Goal: Task Accomplishment & Management: Manage account settings

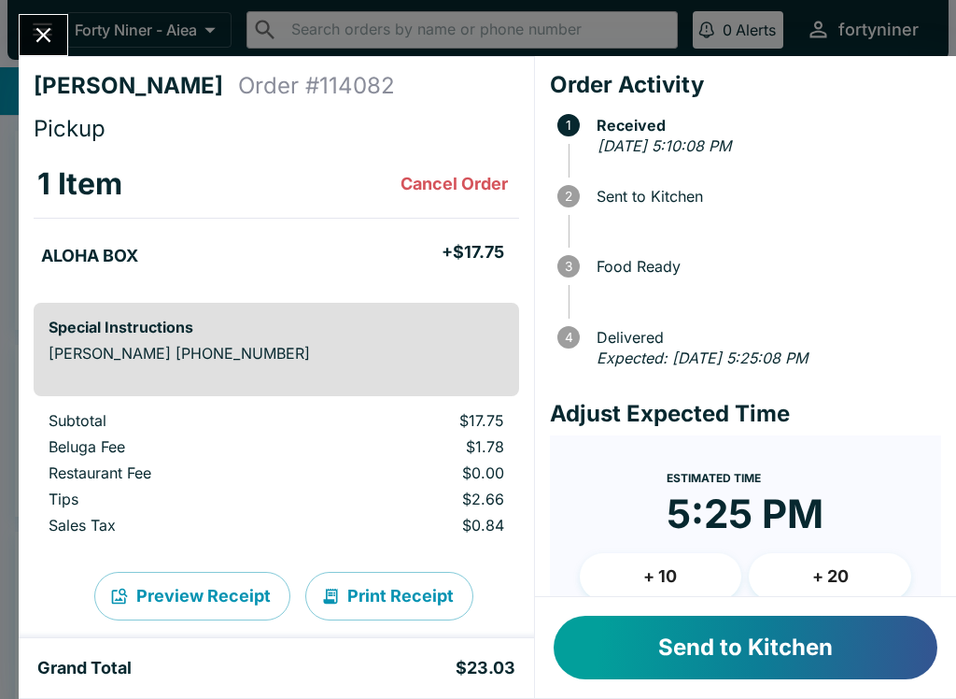
click at [617, 640] on button "Send to Kitchen" at bounding box center [746, 647] width 384 height 64
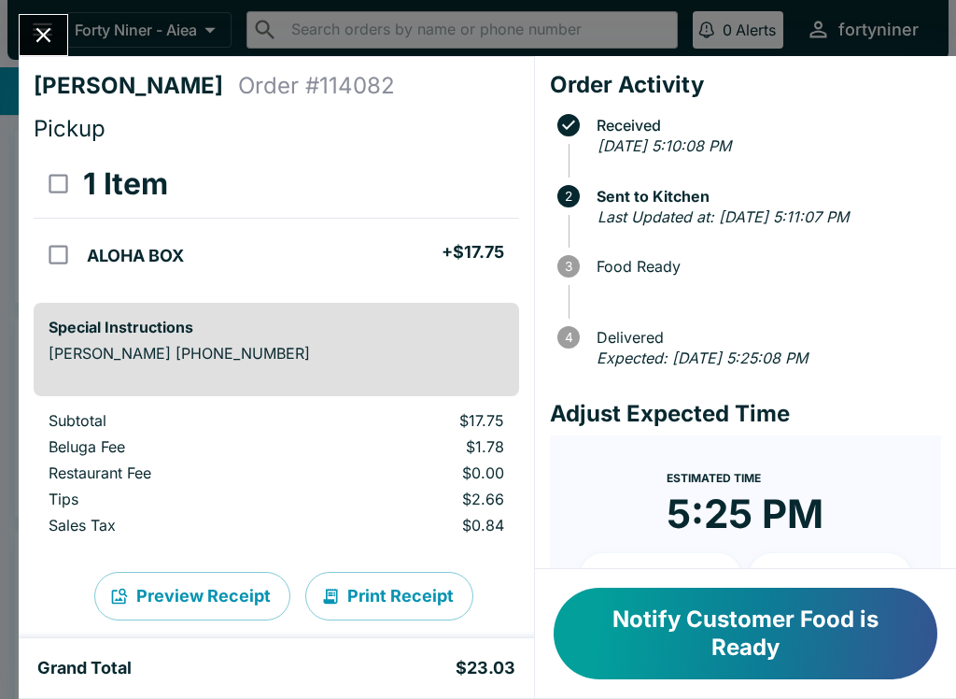
click at [43, 27] on icon "Close" at bounding box center [43, 34] width 25 height 25
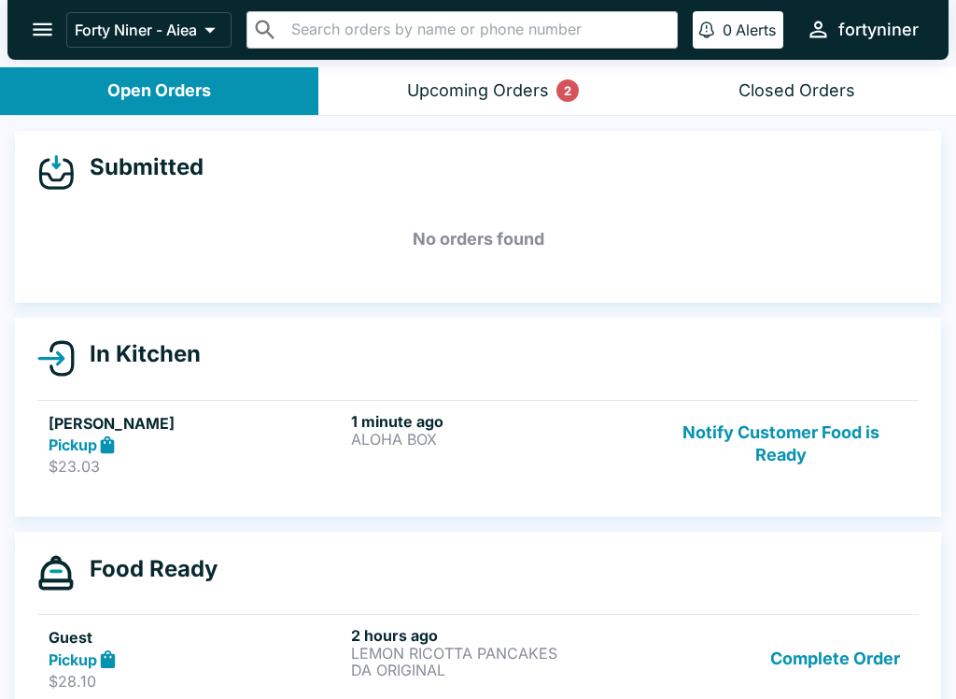
click at [538, 100] on div "Upcoming Orders 2" at bounding box center [478, 90] width 142 height 21
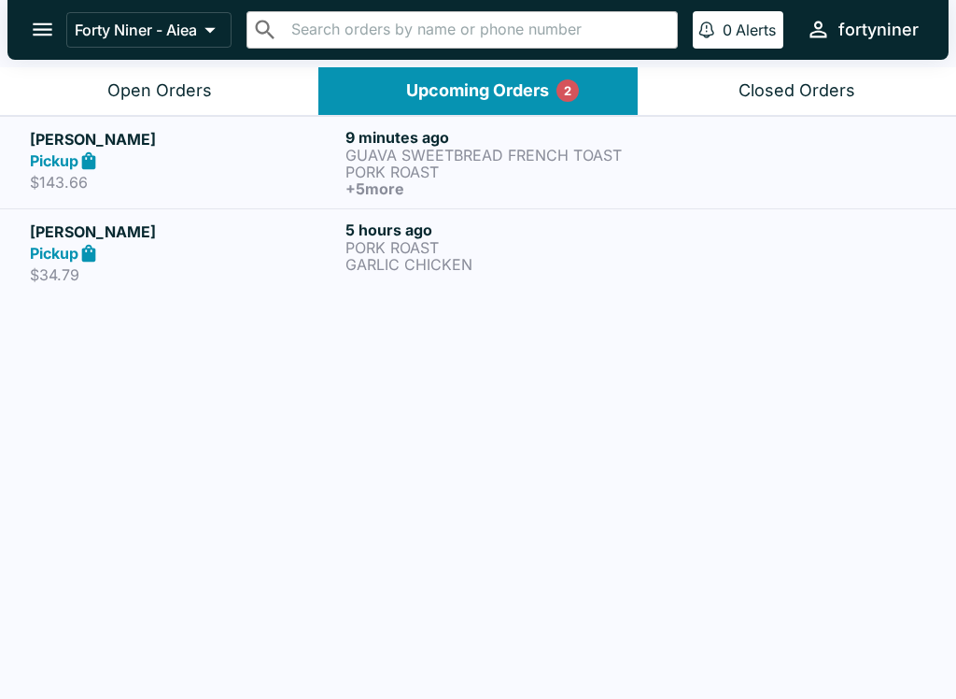
click at [713, 176] on div at bounding box center [794, 162] width 264 height 69
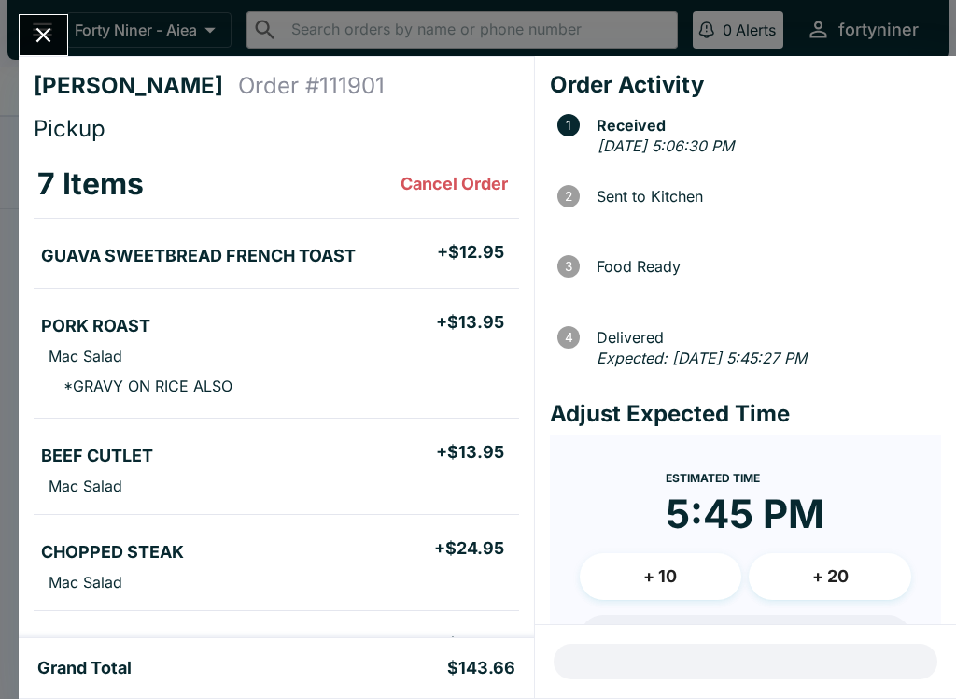
click at [43, 8] on div "[PERSON_NAME] Order # 111901 Pickup 7 Items Cancel Order GUAVA SWEETBREAD FRENC…" at bounding box center [478, 349] width 956 height 699
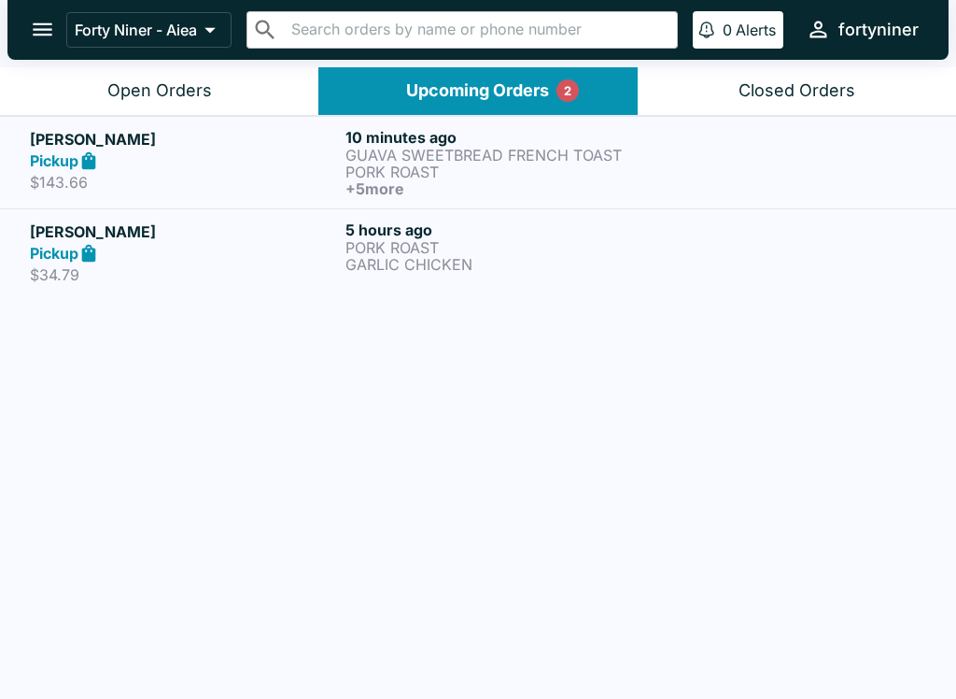
click at [281, 255] on div "Pickup" at bounding box center [184, 253] width 308 height 21
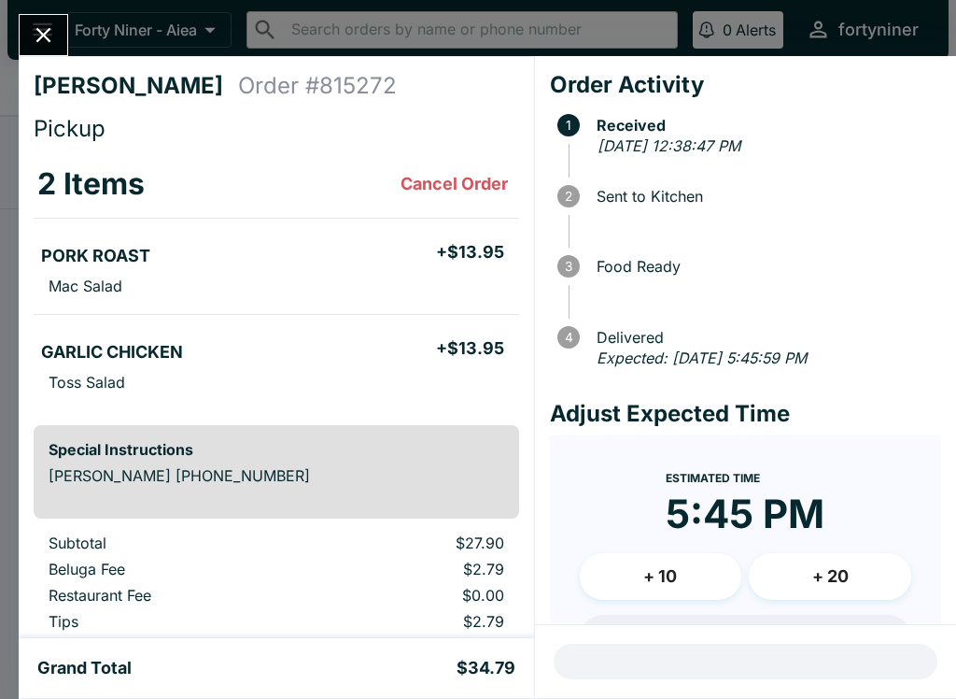
click at [50, 35] on icon "Close" at bounding box center [43, 34] width 25 height 25
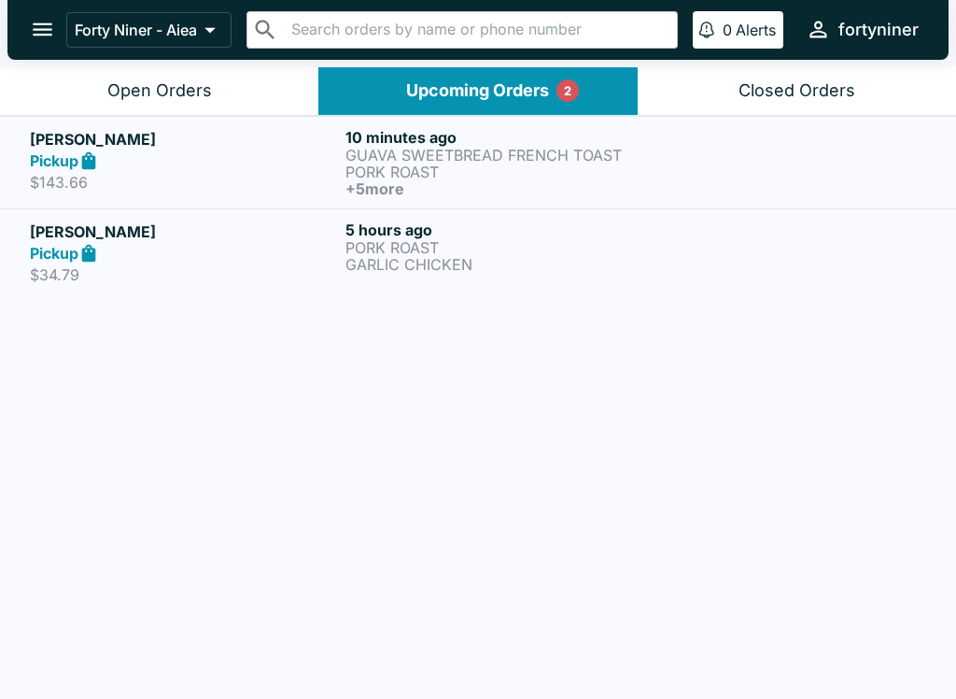
click at [227, 165] on div "Pickup" at bounding box center [184, 160] width 308 height 21
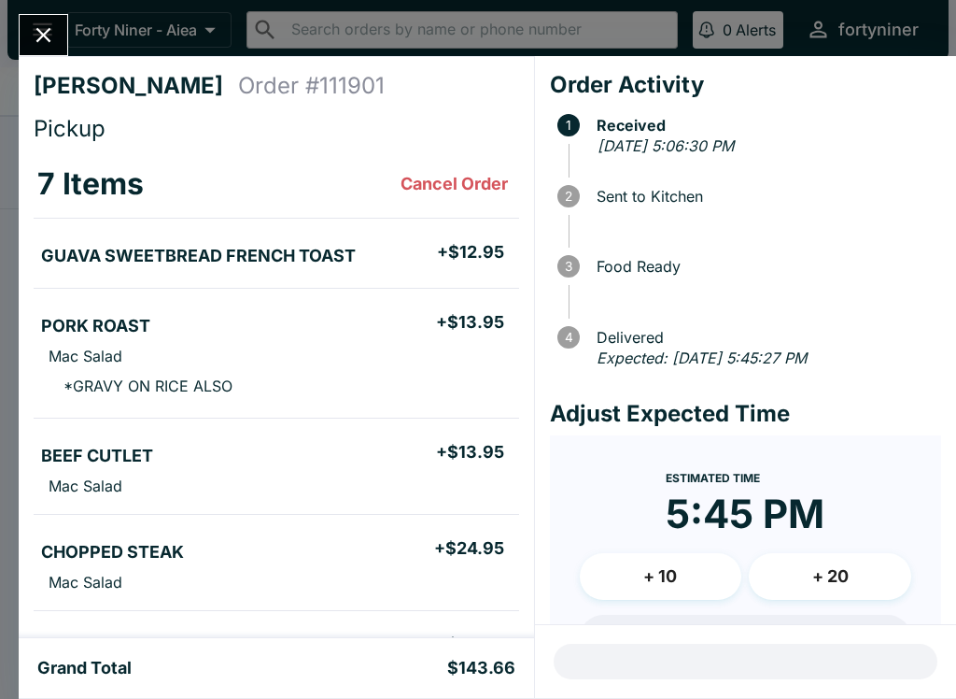
click at [49, 29] on icon "Close" at bounding box center [43, 35] width 15 height 15
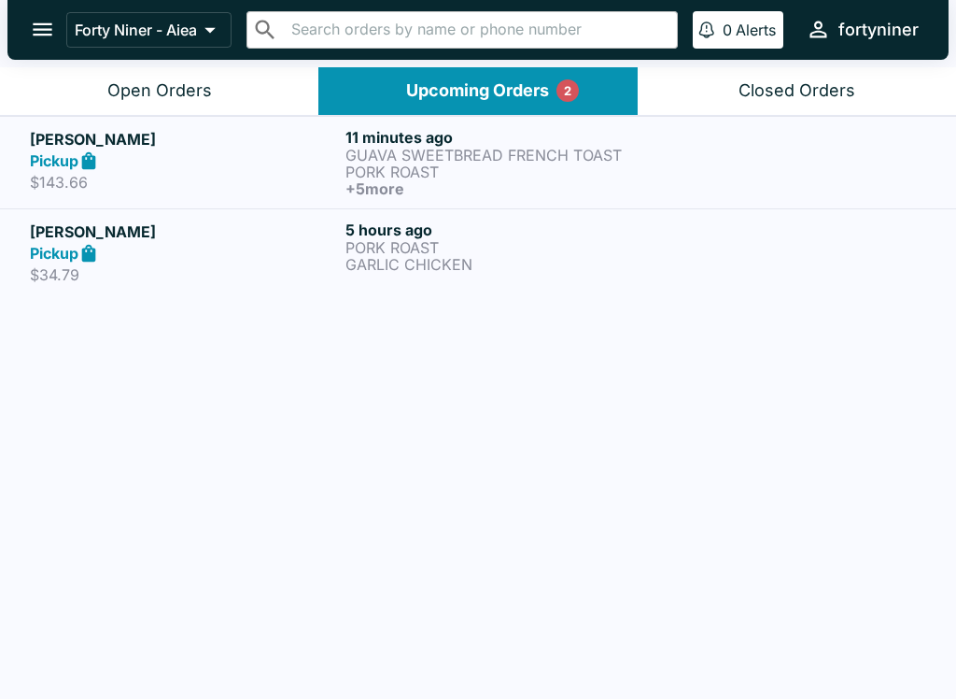
click at [168, 82] on div "Open Orders" at bounding box center [159, 90] width 105 height 21
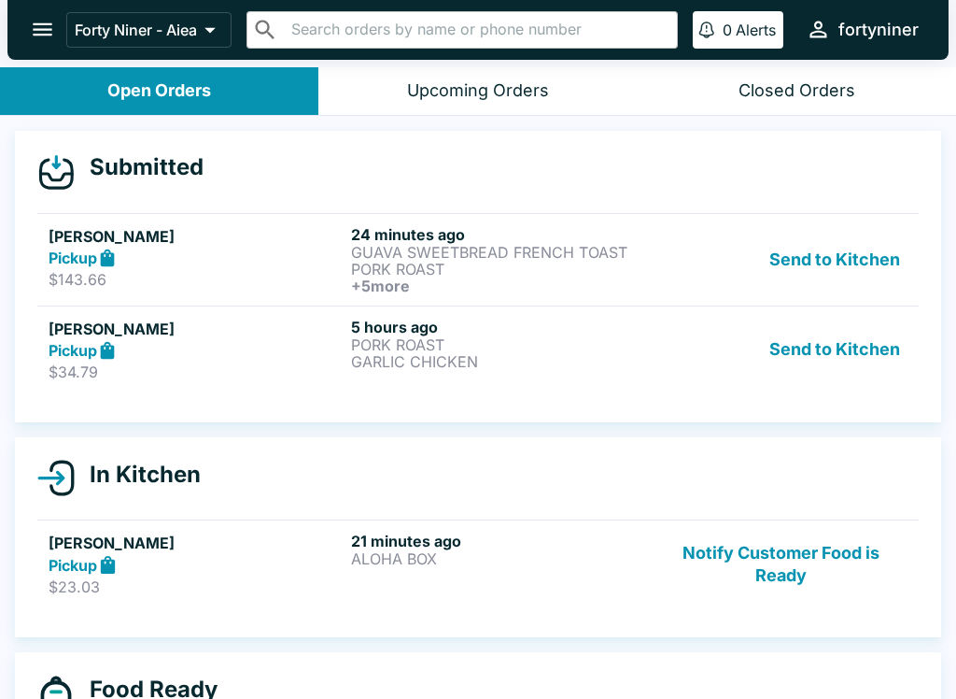
click at [818, 360] on button "Send to Kitchen" at bounding box center [835, 350] width 146 height 64
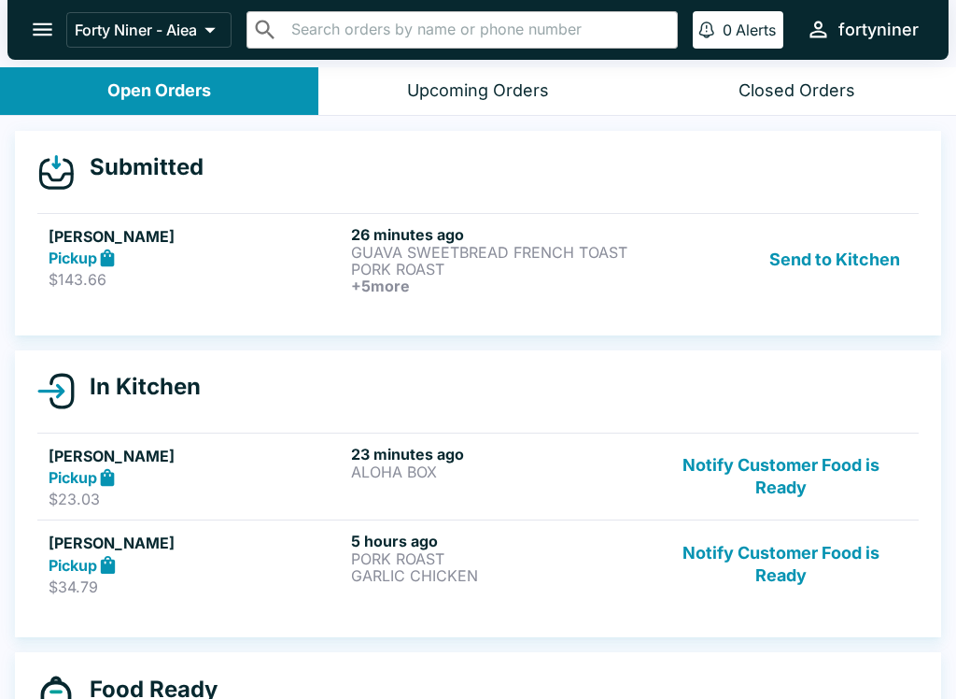
click at [839, 235] on button "Send to Kitchen" at bounding box center [835, 259] width 146 height 69
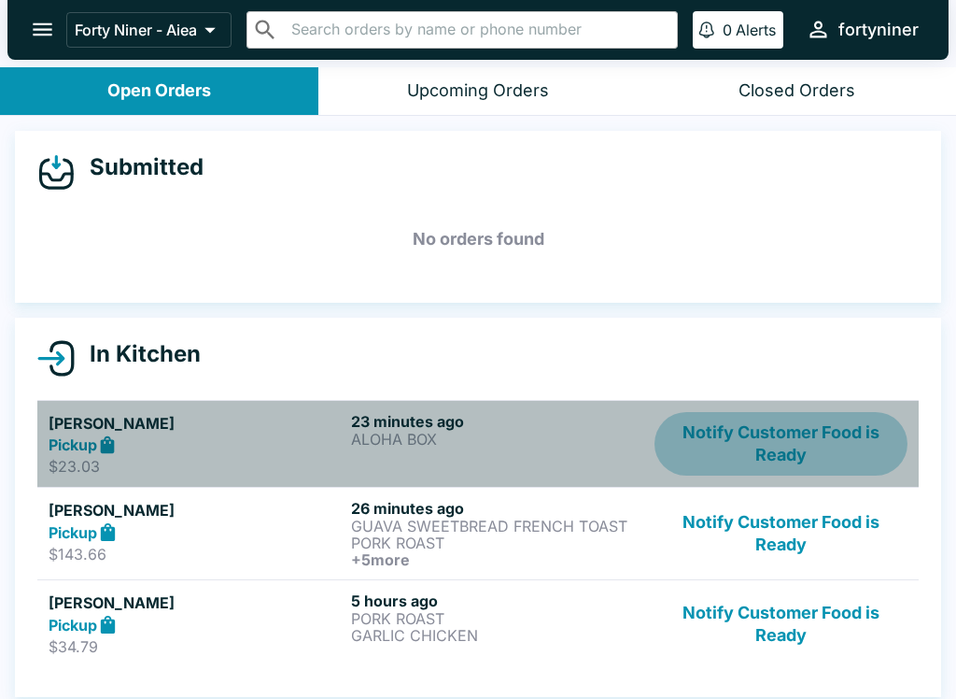
click at [779, 439] on button "Notify Customer Food is Ready" at bounding box center [781, 444] width 253 height 64
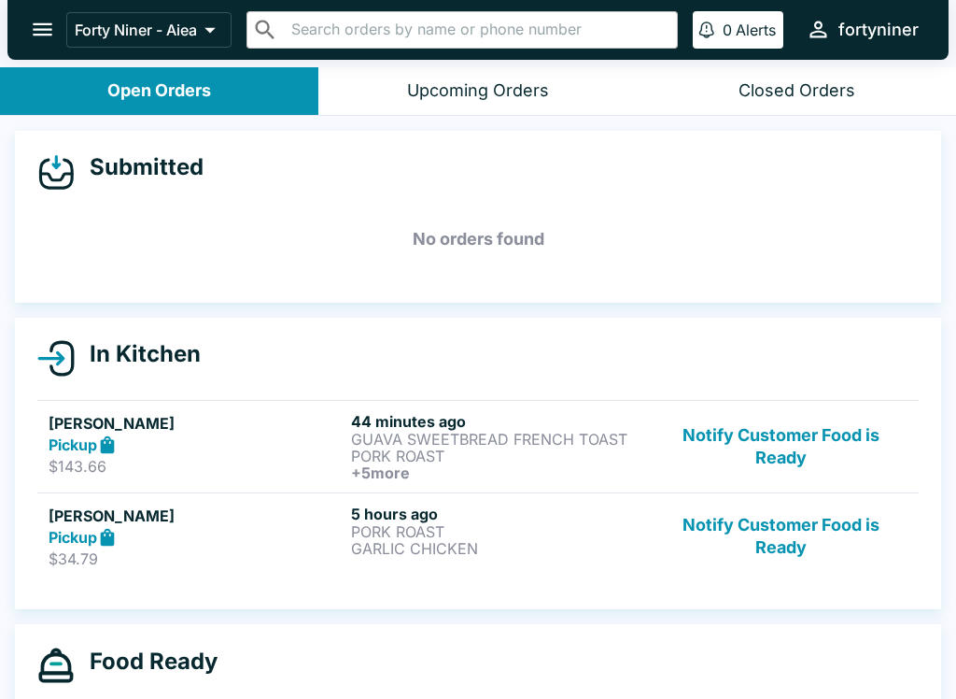
click at [774, 446] on button "Notify Customer Food is Ready" at bounding box center [781, 446] width 253 height 69
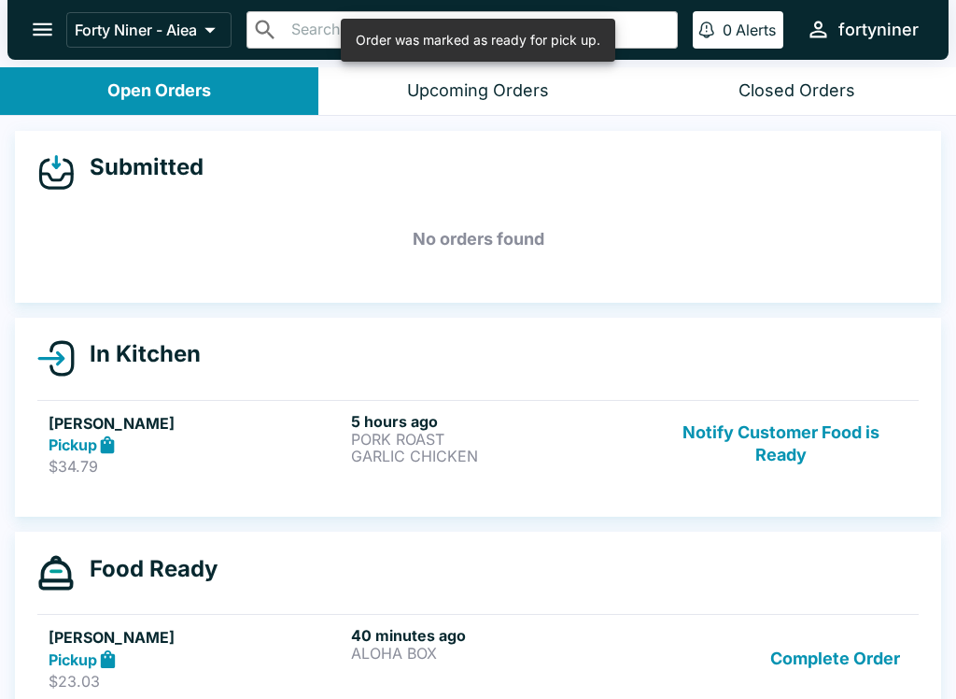
click at [794, 429] on button "Notify Customer Food is Ready" at bounding box center [781, 444] width 253 height 64
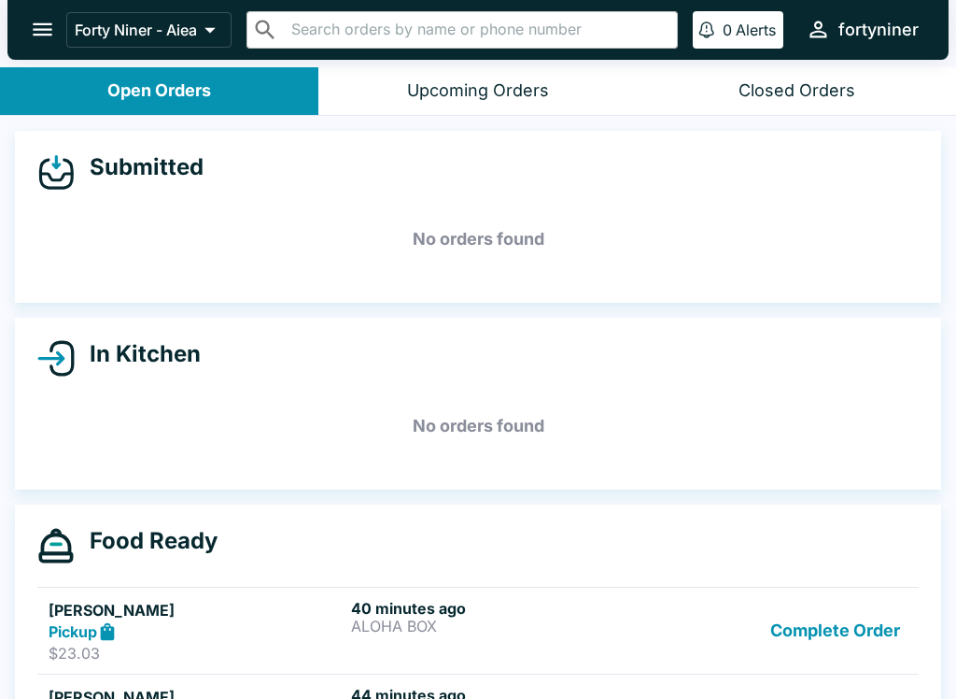
click at [43, 14] on button "open drawer" at bounding box center [43, 30] width 48 height 48
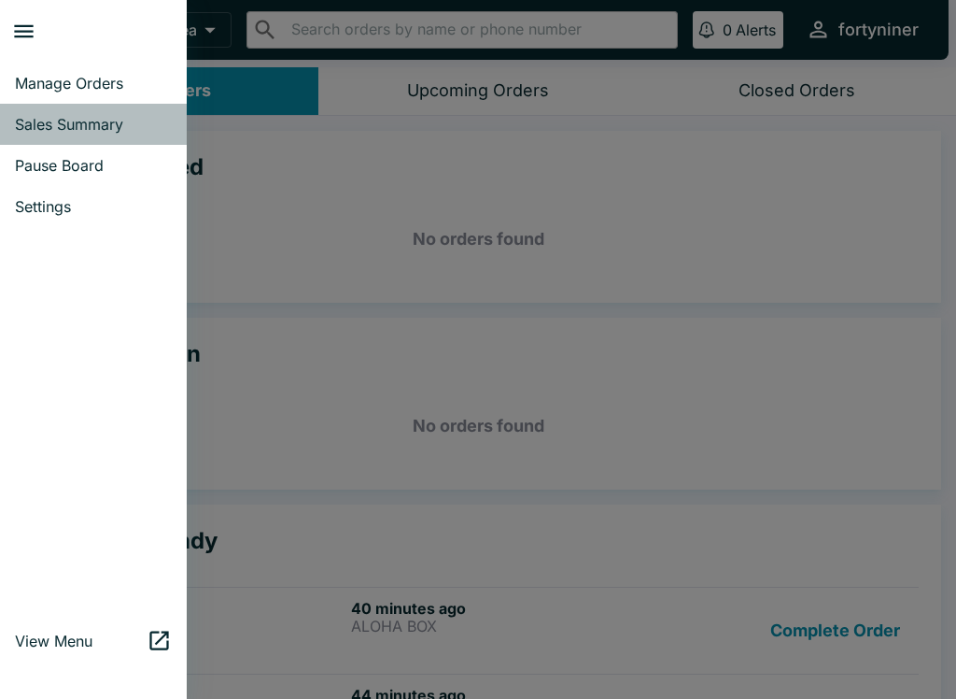
click at [27, 119] on span "Sales Summary" at bounding box center [93, 124] width 157 height 19
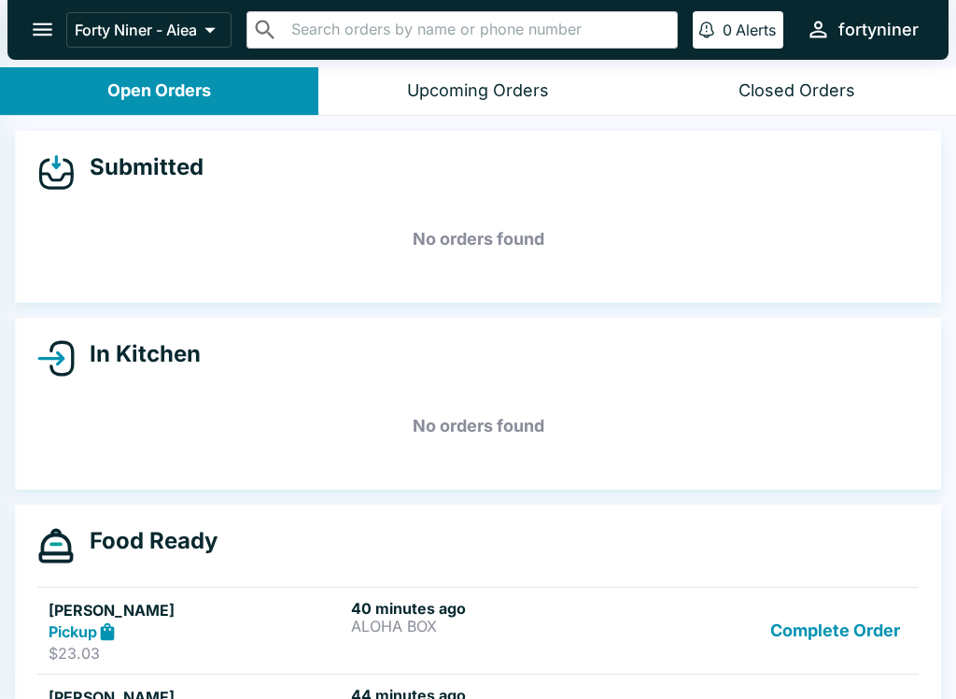
select select "03:00"
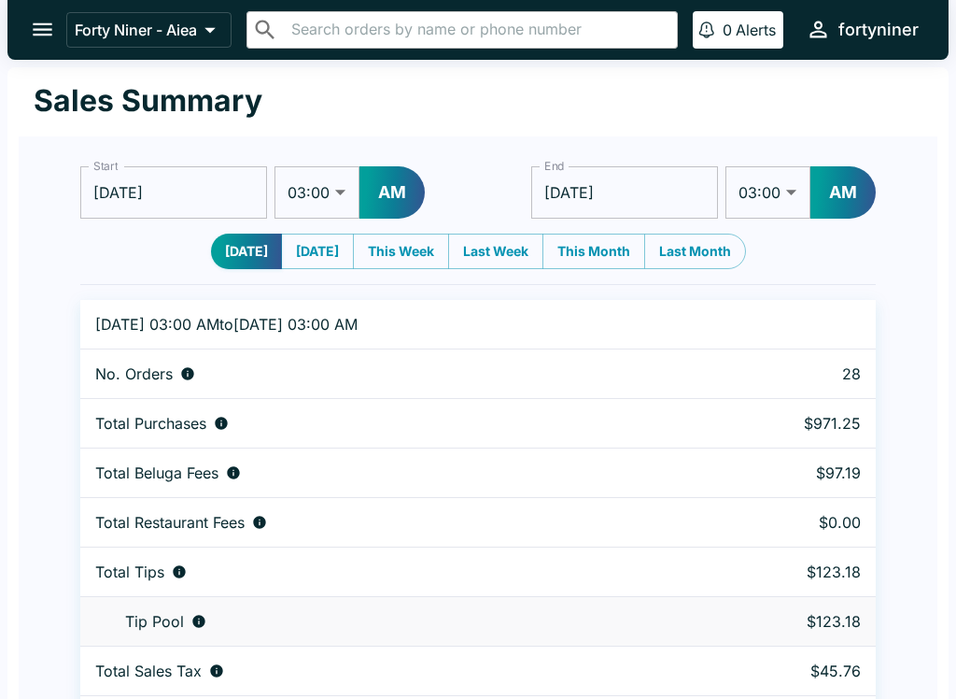
click at [401, 192] on button "AM" at bounding box center [392, 192] width 65 height 52
click at [312, 193] on select "01:00 01:30 02:00 02:30 03:00 03:30 04:00 04:30 05:00 05:30 06:00 06:30 07:00 0…" at bounding box center [317, 192] width 85 height 52
select select "02:00"
